Goal: Find specific page/section: Find specific page/section

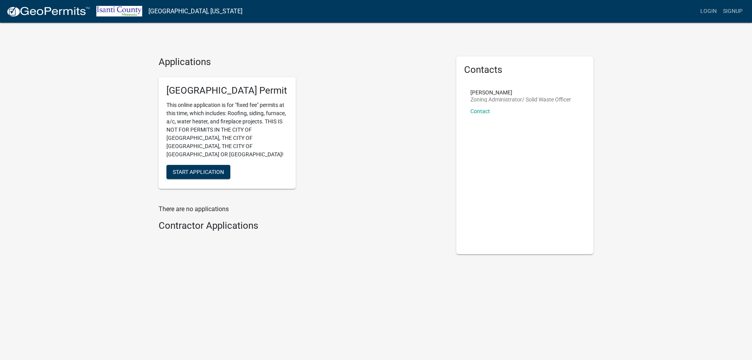
click at [58, 1] on nav "[GEOGRAPHIC_DATA], [US_STATE] more_horiz Login Signup" at bounding box center [376, 11] width 752 height 23
click at [45, 13] on img at bounding box center [48, 12] width 84 height 12
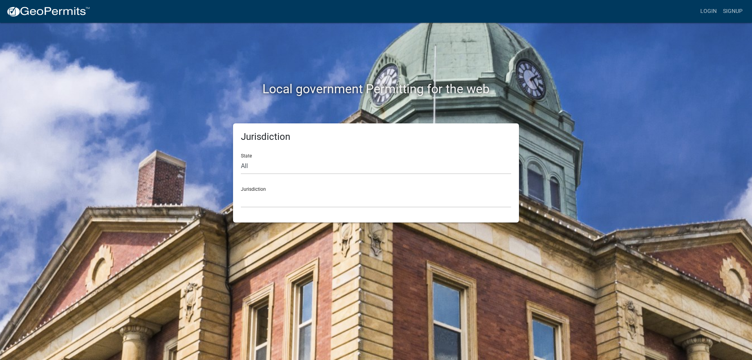
click at [256, 171] on form "State All [US_STATE] [US_STATE] [US_STATE] [US_STATE] [US_STATE] [US_STATE] [US…" at bounding box center [376, 177] width 270 height 60
click at [242, 158] on select "All [US_STATE] [US_STATE] [US_STATE] [US_STATE] [US_STATE] [US_STATE] [US_STATE…" at bounding box center [376, 166] width 270 height 16
select select "[US_STATE]"
click at [241, 158] on select "All [US_STATE] [US_STATE] [US_STATE] [US_STATE] [US_STATE] [US_STATE] [US_STATE…" at bounding box center [376, 166] width 270 height 16
click at [258, 191] on select "[GEOGRAPHIC_DATA], [US_STATE] [GEOGRAPHIC_DATA], [US_STATE] [GEOGRAPHIC_DATA], …" at bounding box center [376, 199] width 270 height 16
